Goal: Task Accomplishment & Management: Use online tool/utility

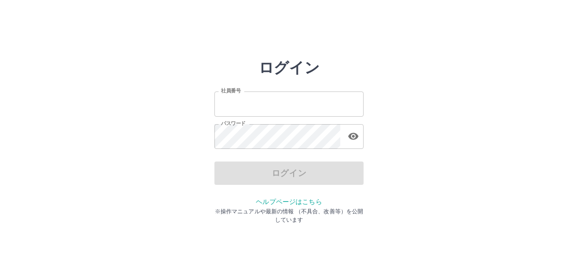
type input "*******"
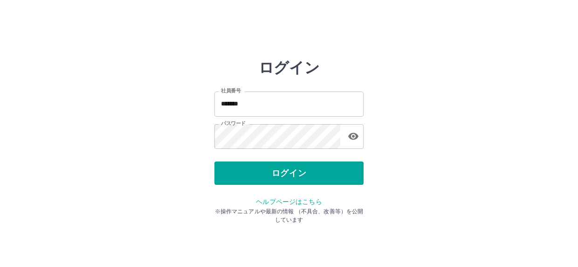
click at [324, 168] on div "ログイン" at bounding box center [289, 172] width 149 height 23
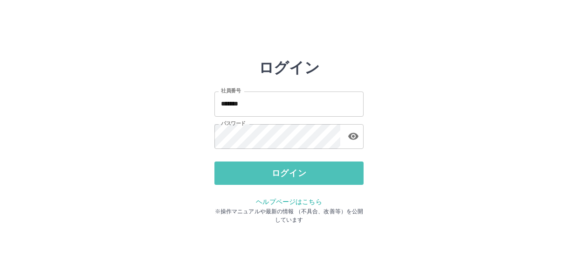
click at [324, 168] on button "ログイン" at bounding box center [289, 172] width 149 height 23
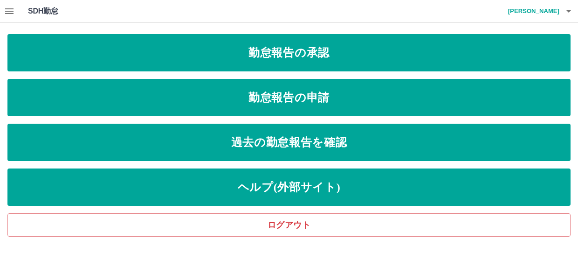
click at [11, 10] on icon "button" at bounding box center [9, 11] width 11 height 11
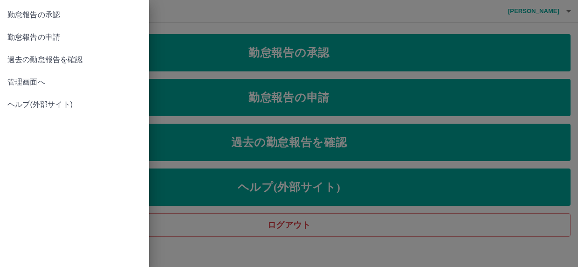
click at [18, 81] on span "管理画面へ" at bounding box center [74, 81] width 134 height 11
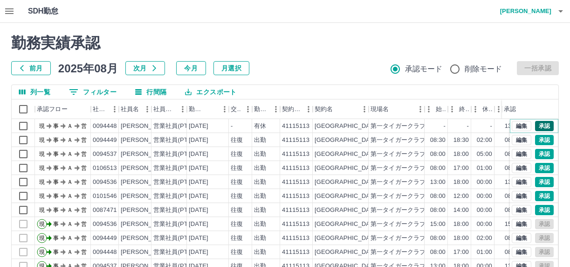
click at [538, 128] on button "承認" at bounding box center [544, 126] width 19 height 10
click at [536, 141] on button "承認" at bounding box center [544, 140] width 19 height 10
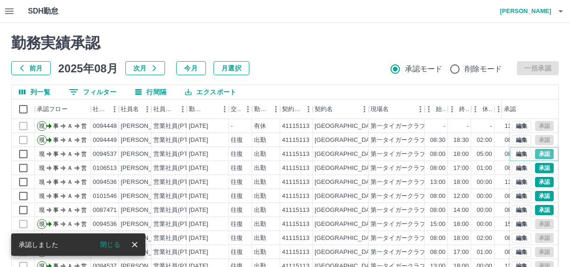
click at [541, 152] on button "承認" at bounding box center [544, 154] width 19 height 10
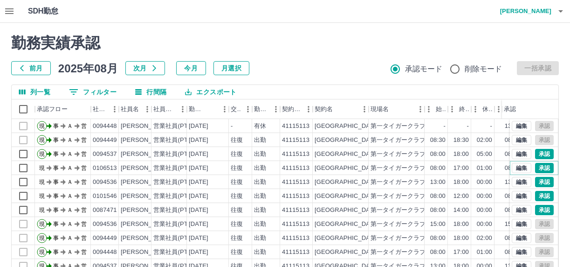
click at [535, 169] on button "承認" at bounding box center [544, 168] width 19 height 10
click at [535, 182] on button "承認" at bounding box center [544, 182] width 19 height 10
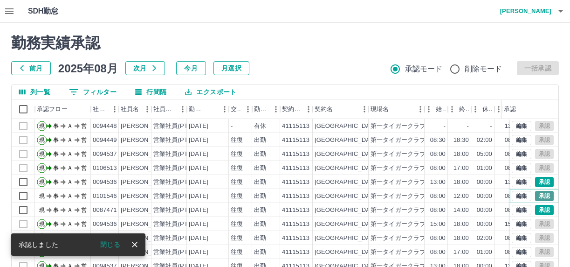
click at [539, 195] on button "承認" at bounding box center [544, 196] width 19 height 10
click at [536, 210] on button "承認" at bounding box center [544, 210] width 19 height 10
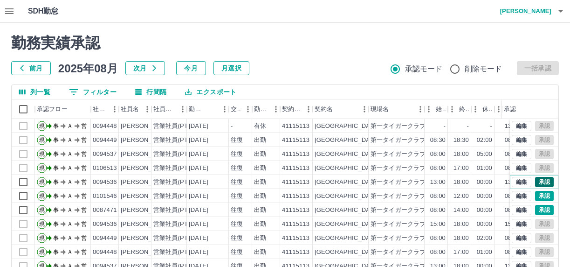
click at [541, 181] on button "承認" at bounding box center [544, 182] width 19 height 10
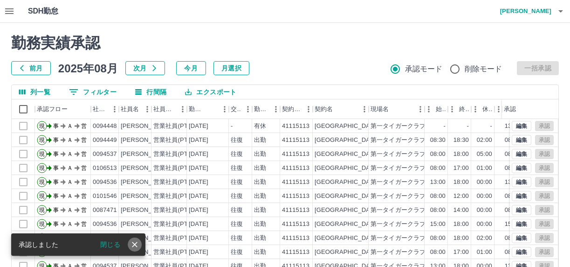
click at [137, 243] on icon "close" at bounding box center [134, 244] width 9 height 9
